Goal: Find specific fact: Find specific fact

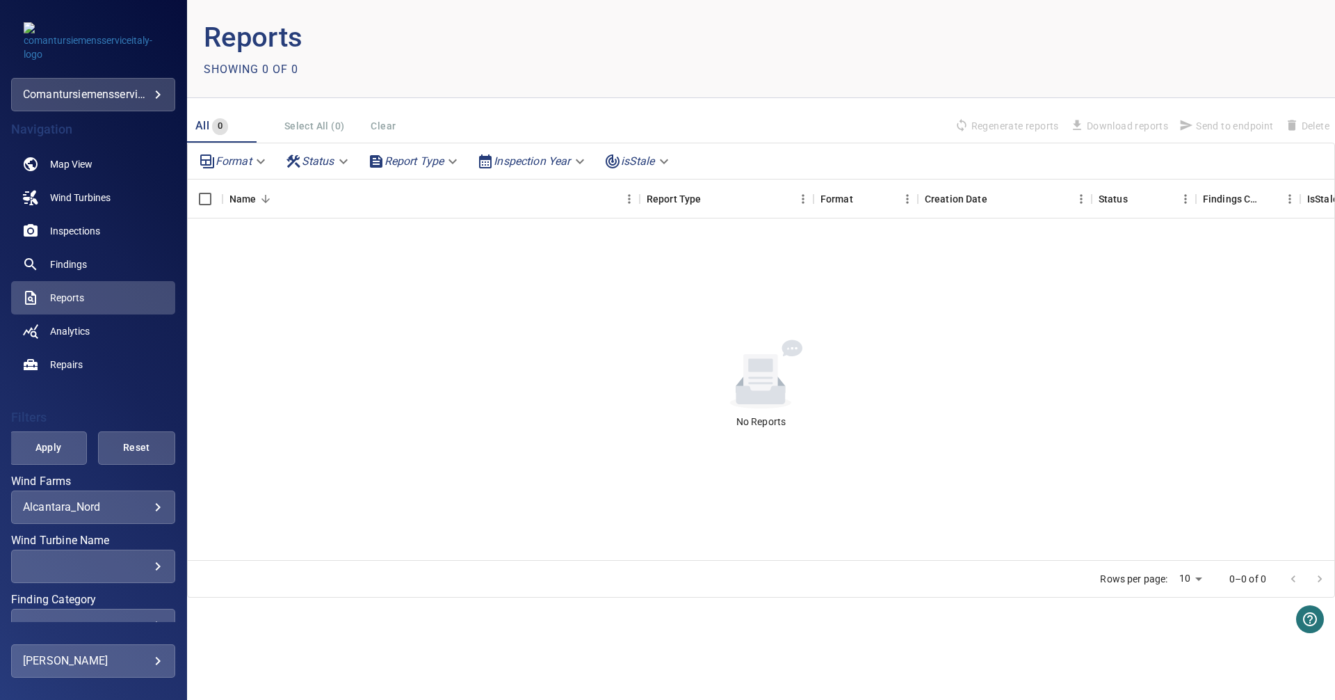
click at [149, 508] on body "**********" at bounding box center [667, 350] width 1335 height 700
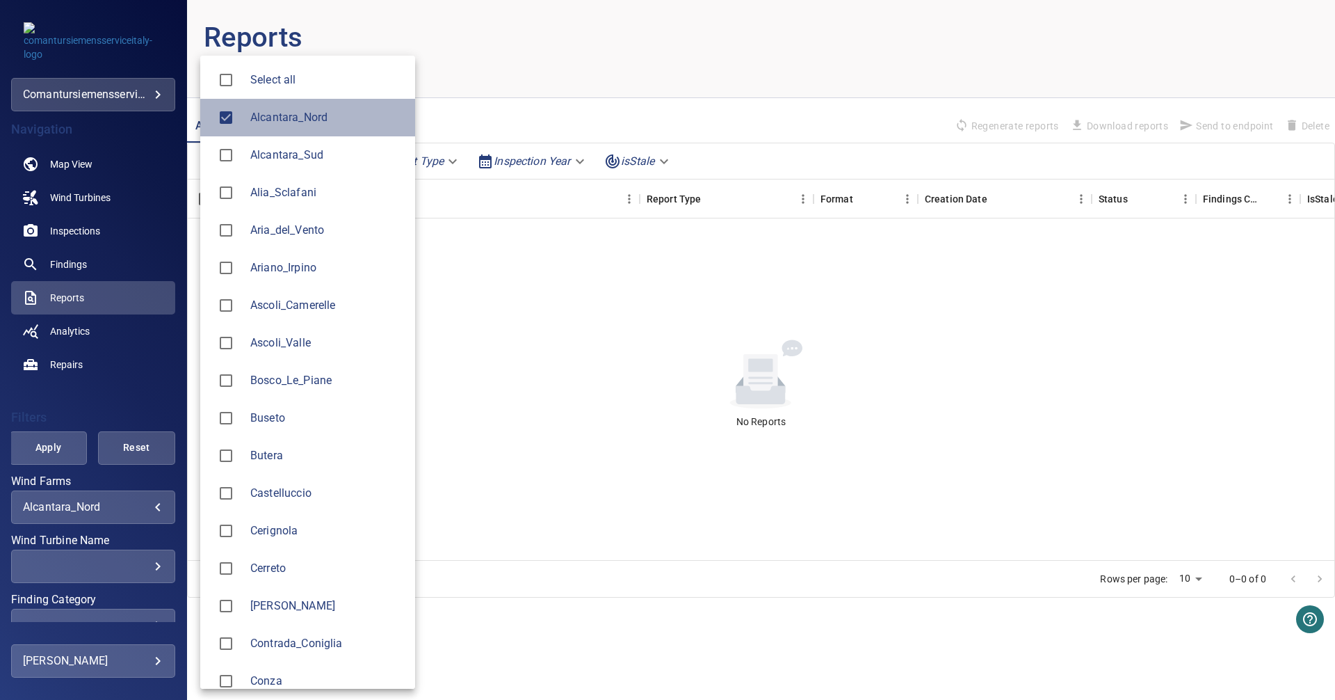
click at [307, 129] on li "Alcantara_Nord" at bounding box center [307, 118] width 215 height 38
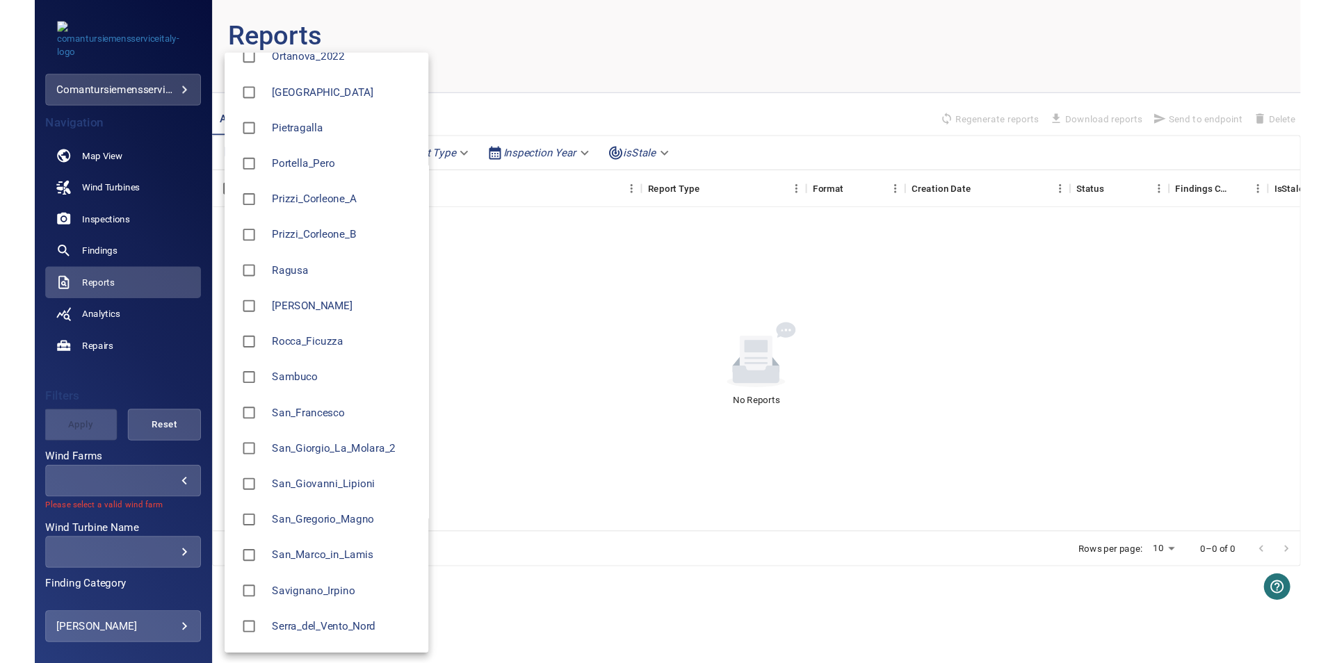
scroll to position [1371, 0]
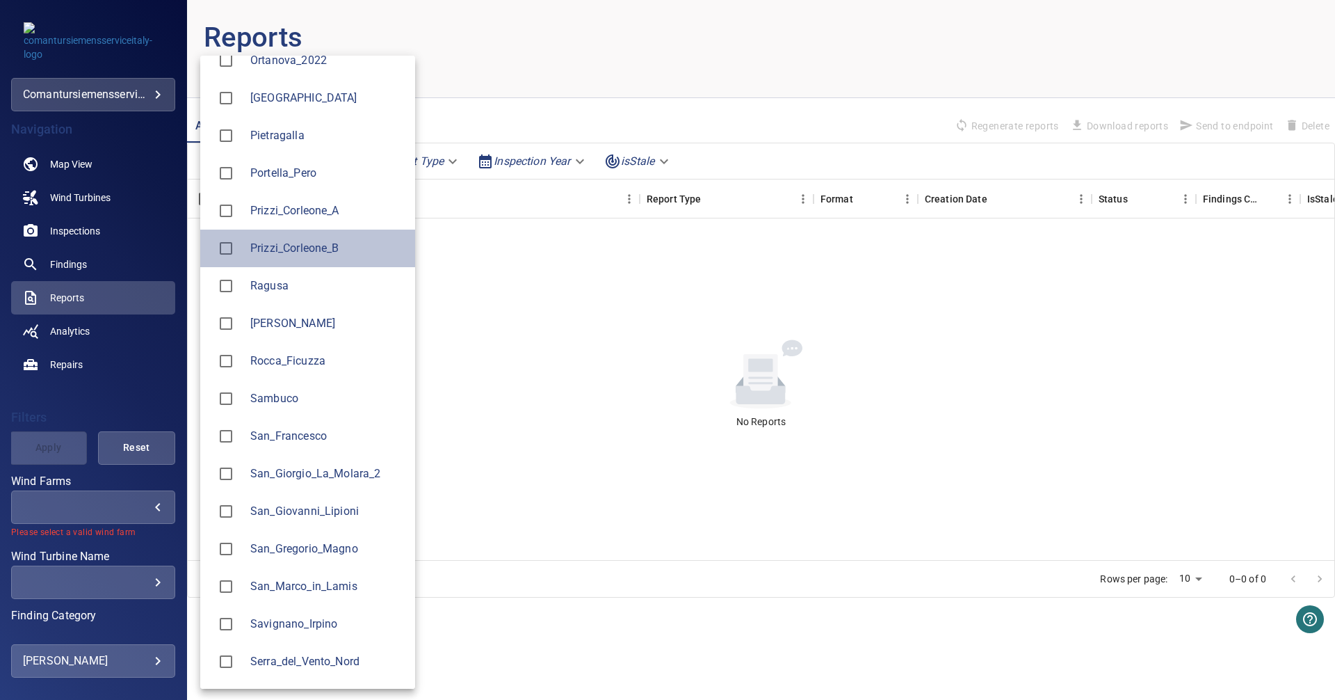
click at [298, 246] on span "Prizzi_Corleone_B" at bounding box center [327, 248] width 154 height 17
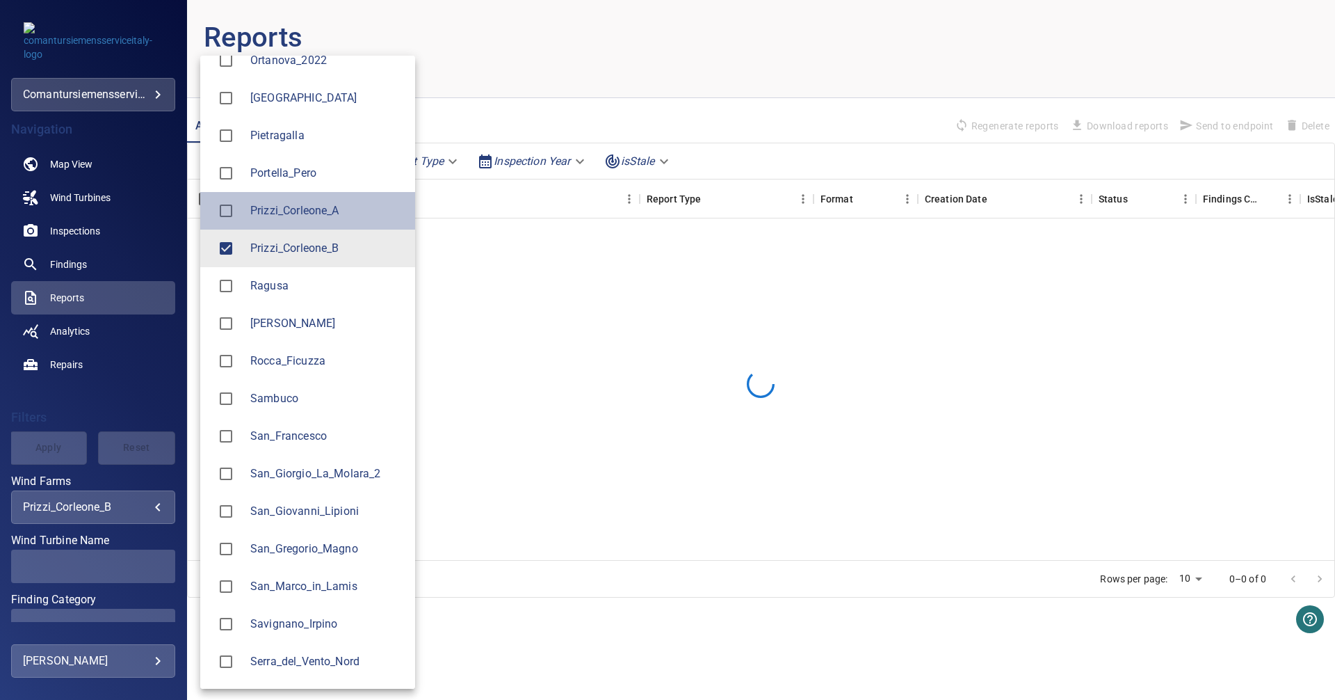
click at [282, 208] on span "Prizzi_Corleone_A" at bounding box center [327, 210] width 154 height 17
type input "**********"
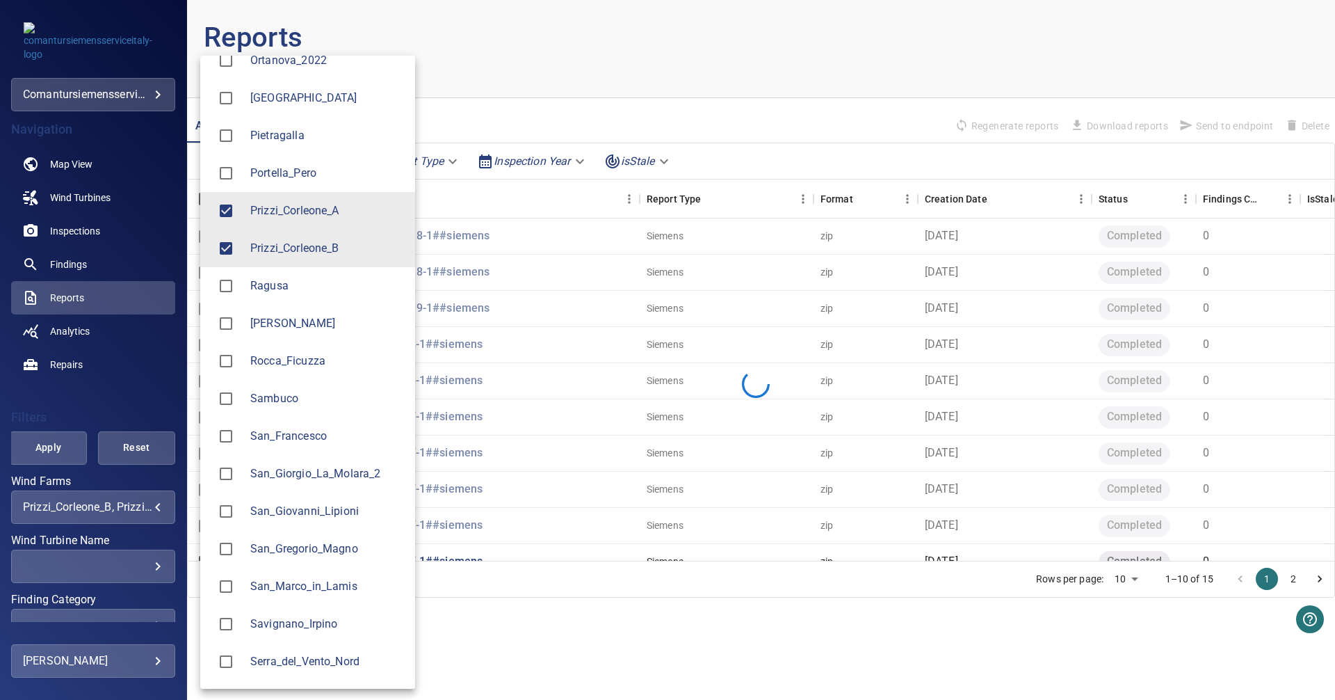
click at [124, 415] on div at bounding box center [667, 350] width 1335 height 700
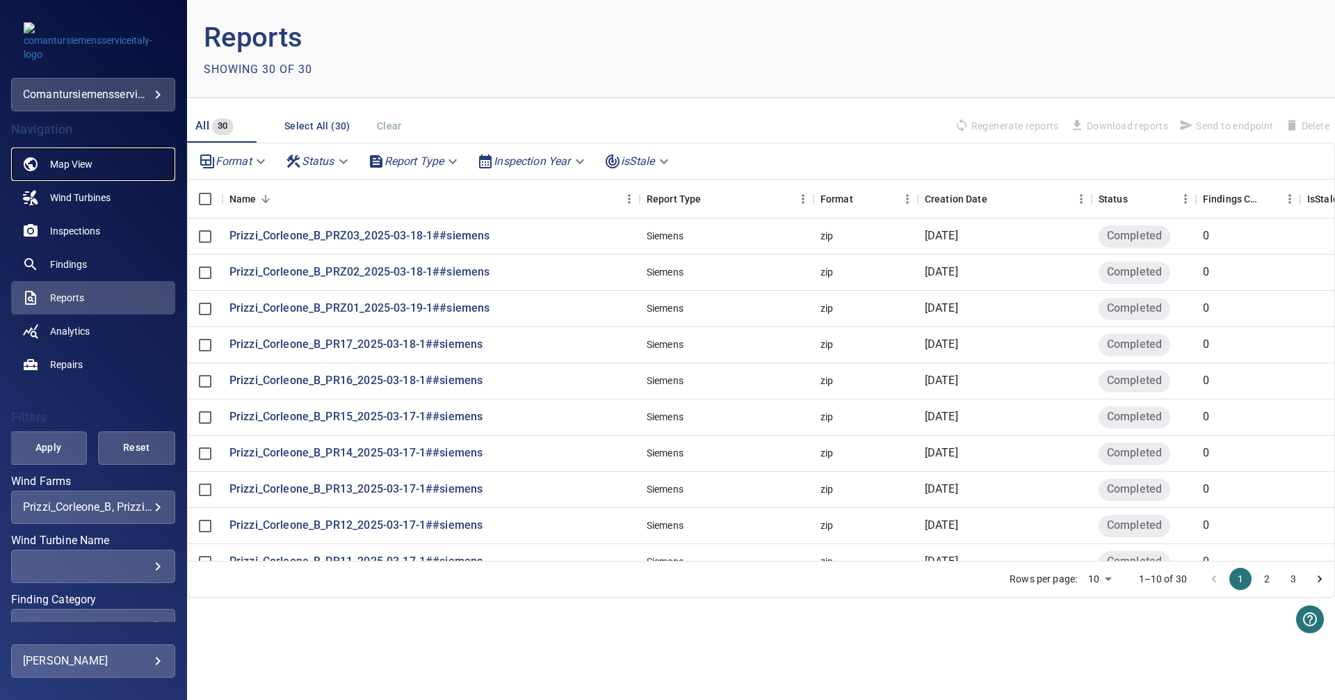
click at [58, 154] on link "Map View" at bounding box center [93, 163] width 164 height 33
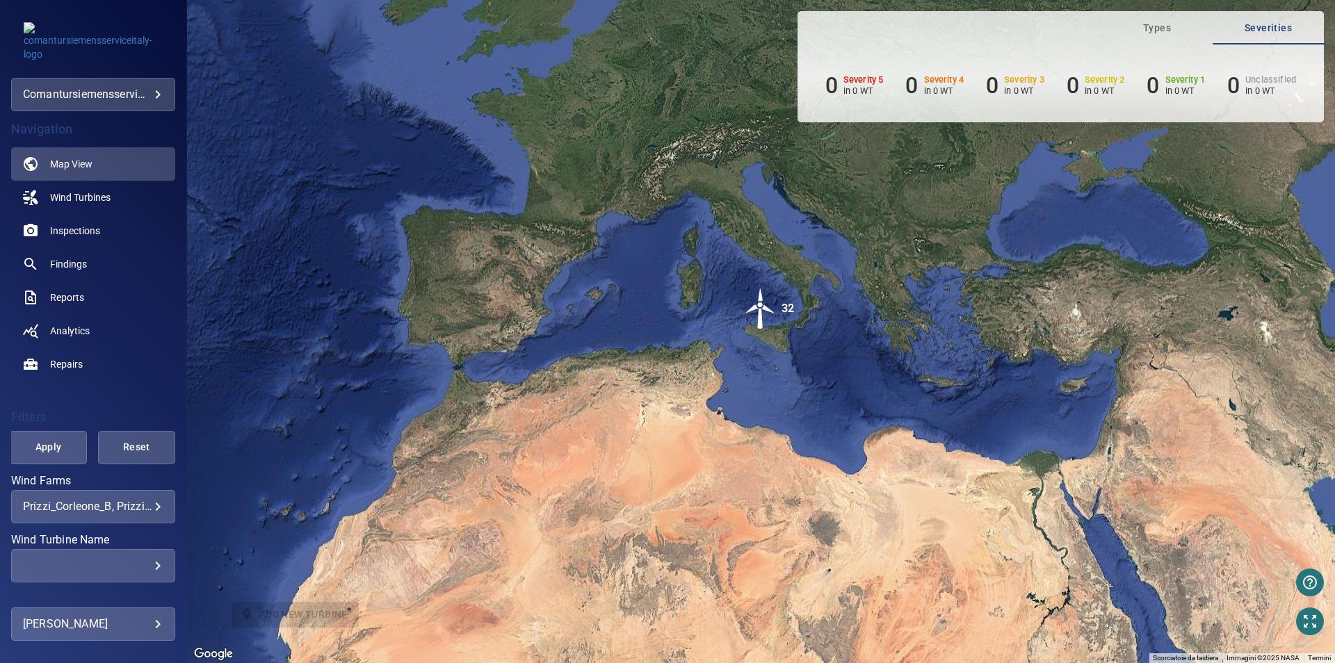
click at [758, 308] on img "32" at bounding box center [761, 309] width 42 height 42
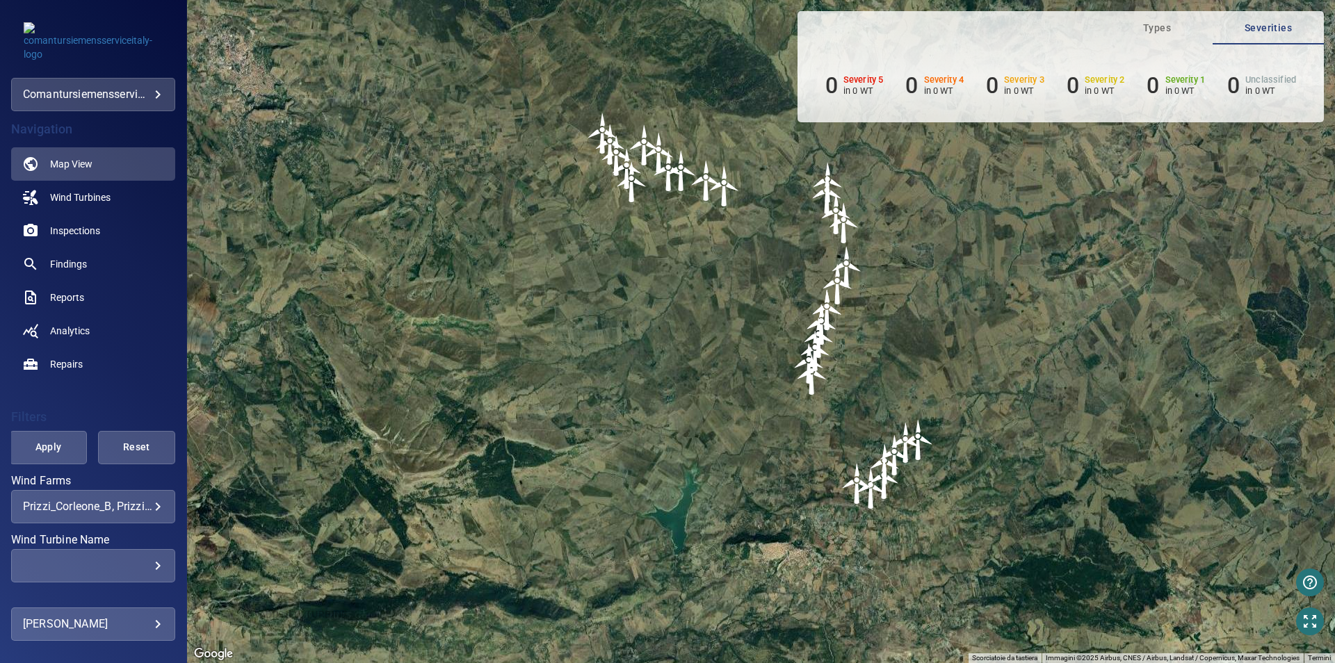
click at [859, 487] on img "PR14" at bounding box center [871, 489] width 42 height 42
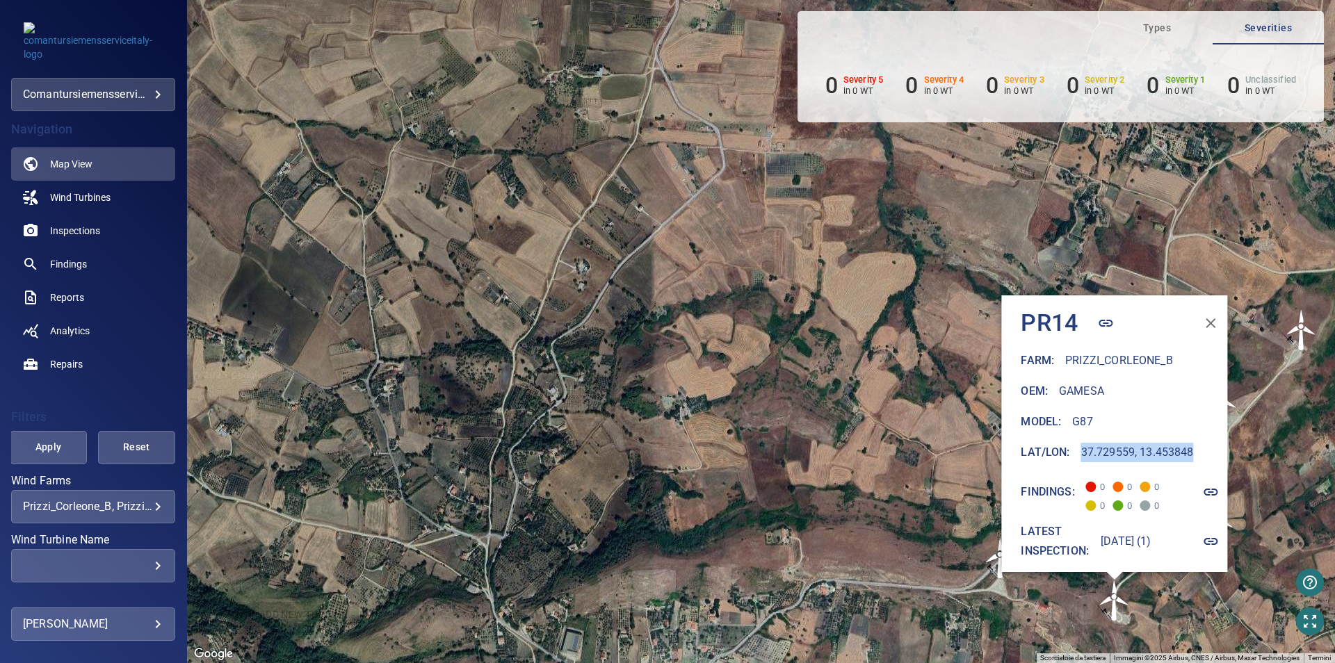
drag, startPoint x: 1058, startPoint y: 440, endPoint x: 1171, endPoint y: 442, distance: 112.7
click at [1171, 443] on h6 "37.729559, 13.453848" at bounding box center [1137, 452] width 113 height 19
copy h6 "37.729559, 13.453848"
